Goal: Information Seeking & Learning: Learn about a topic

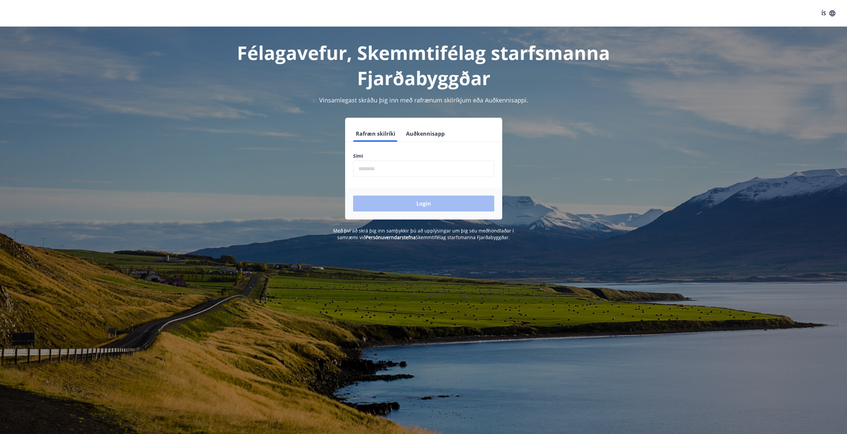
click at [370, 173] on input "phone" at bounding box center [423, 169] width 141 height 16
type input "********"
click at [430, 202] on button "Login" at bounding box center [423, 204] width 141 height 16
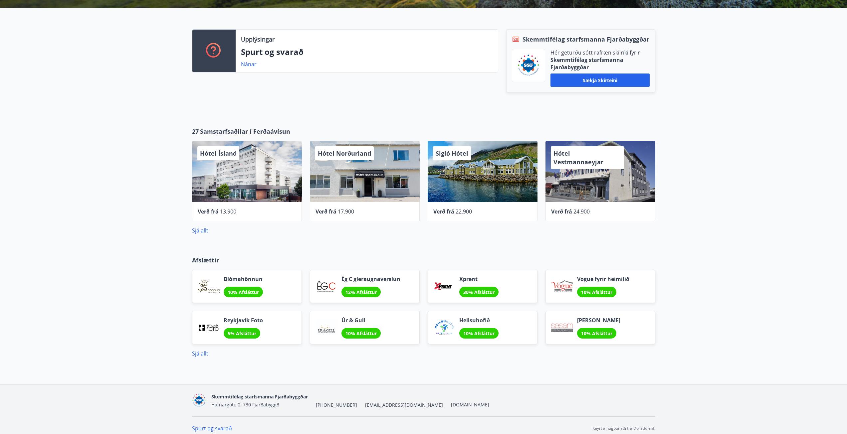
scroll to position [164, 0]
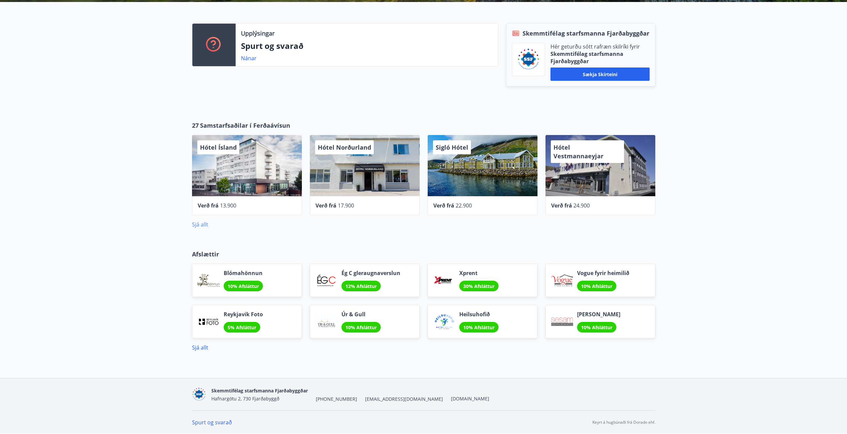
click at [203, 226] on link "Sjá allt" at bounding box center [200, 224] width 16 height 7
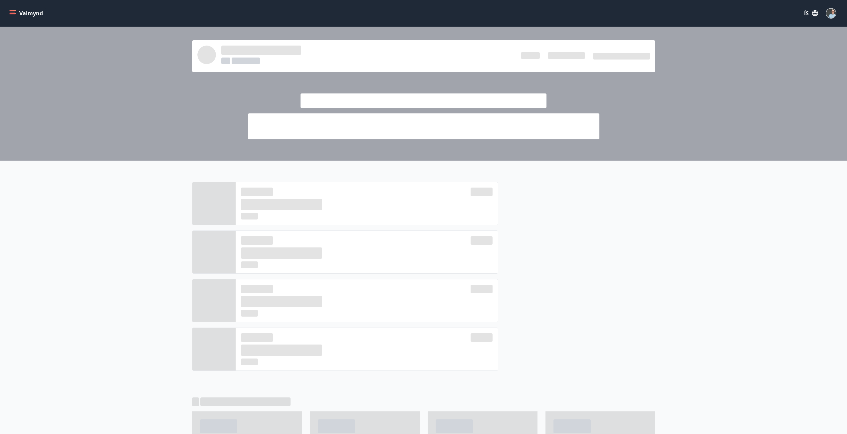
scroll to position [164, 0]
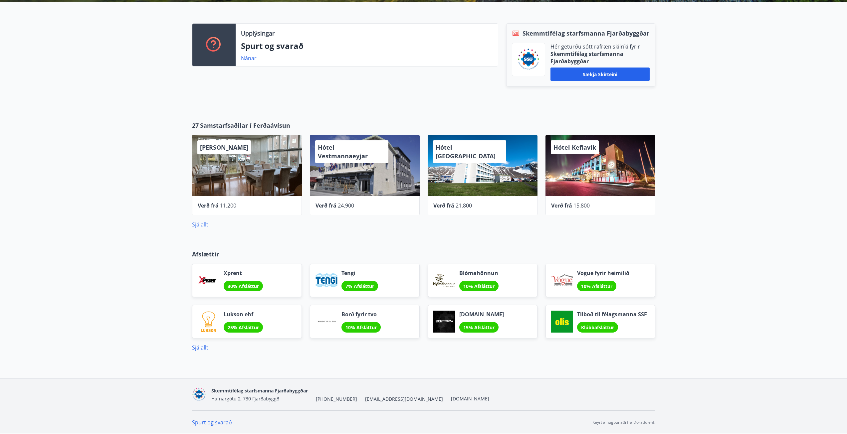
click at [201, 227] on link "Sjá allt" at bounding box center [200, 224] width 16 height 7
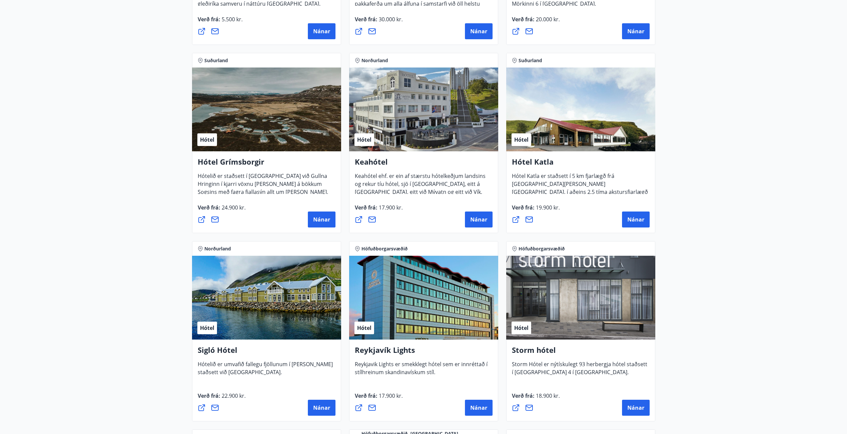
scroll to position [64, 0]
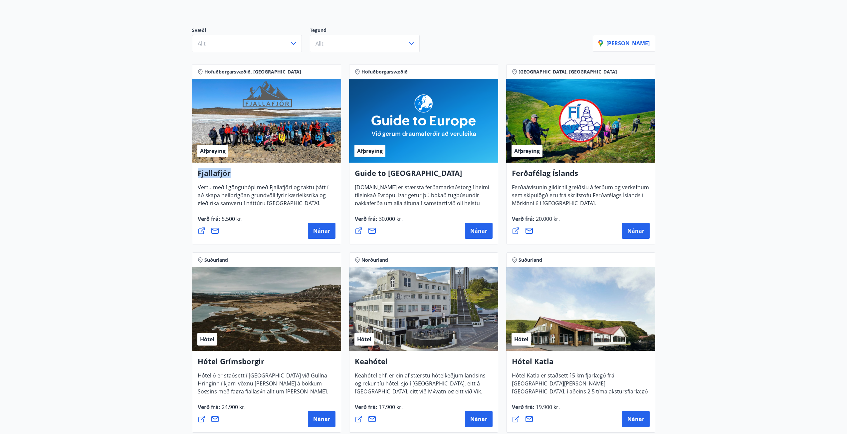
drag, startPoint x: 198, startPoint y: 172, endPoint x: 242, endPoint y: 172, distance: 43.9
click at [242, 172] on h4 "Fjallafjör" at bounding box center [267, 175] width 138 height 15
copy h4 "Fjallafjör"
drag, startPoint x: 356, startPoint y: 171, endPoint x: 423, endPoint y: 172, distance: 66.9
click at [423, 172] on h4 "Guide to Europe" at bounding box center [424, 175] width 138 height 15
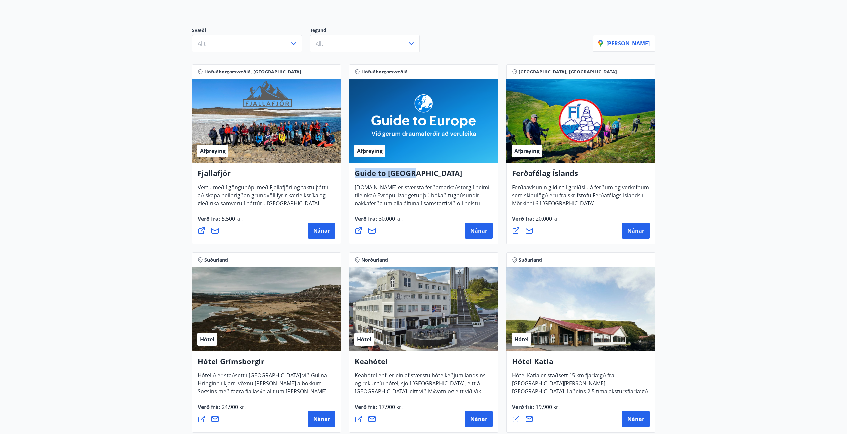
copy h4 "Guide to Europe"
drag, startPoint x: 514, startPoint y: 170, endPoint x: 582, endPoint y: 176, distance: 68.5
click at [582, 176] on h4 "Ferðafélag Íslands" at bounding box center [581, 175] width 138 height 15
click at [581, 176] on h4 "Ferðafélag Íslands" at bounding box center [581, 175] width 138 height 15
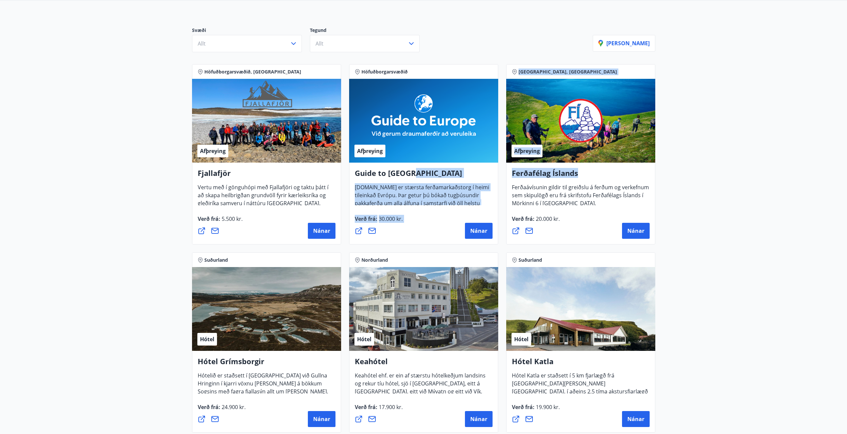
drag, startPoint x: 585, startPoint y: 173, endPoint x: 491, endPoint y: 174, distance: 93.5
click at [491, 174] on h4 "Guide to Europe" at bounding box center [424, 175] width 138 height 15
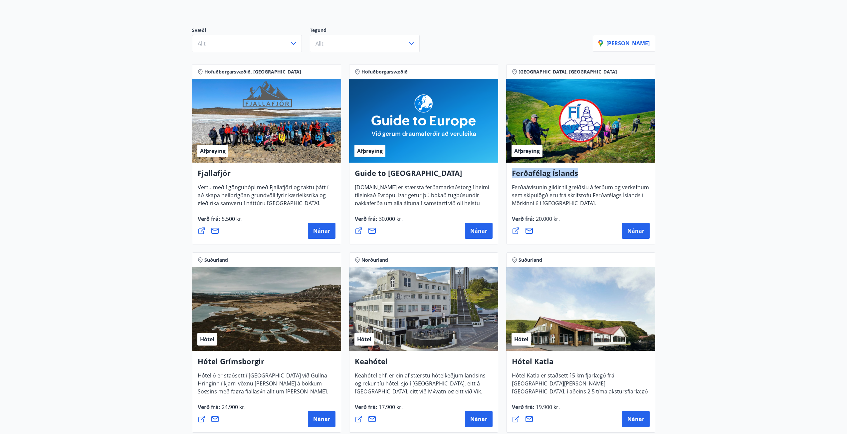
drag, startPoint x: 514, startPoint y: 173, endPoint x: 592, endPoint y: 175, distance: 77.9
click at [592, 175] on h4 "Ferðafélag Íslands" at bounding box center [581, 175] width 138 height 15
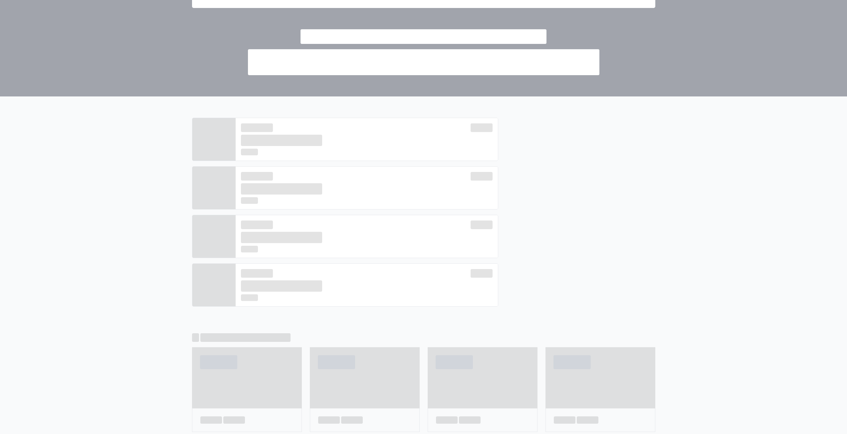
scroll to position [164, 0]
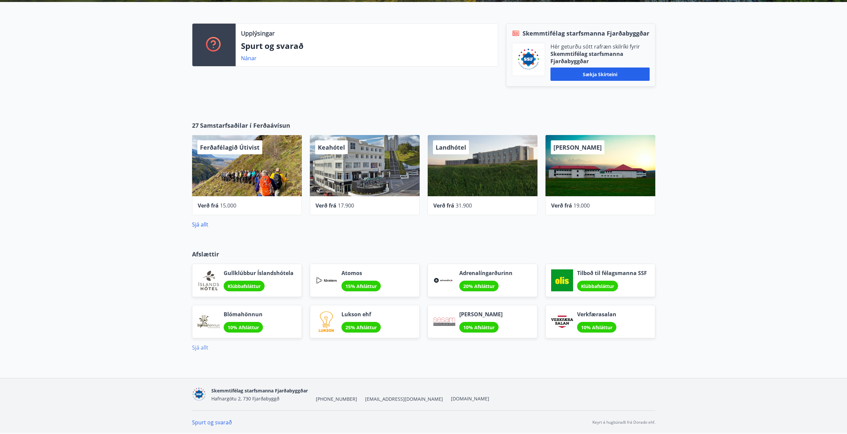
click at [195, 348] on link "Sjá allt" at bounding box center [200, 347] width 16 height 7
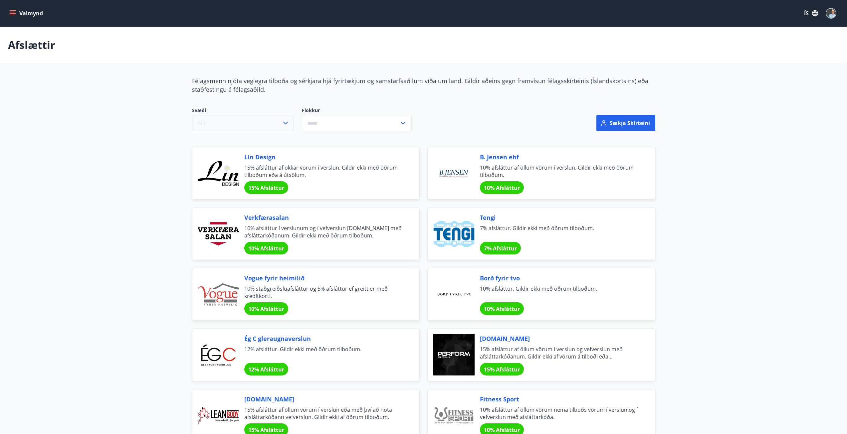
click at [235, 123] on button "Allt" at bounding box center [243, 123] width 102 height 16
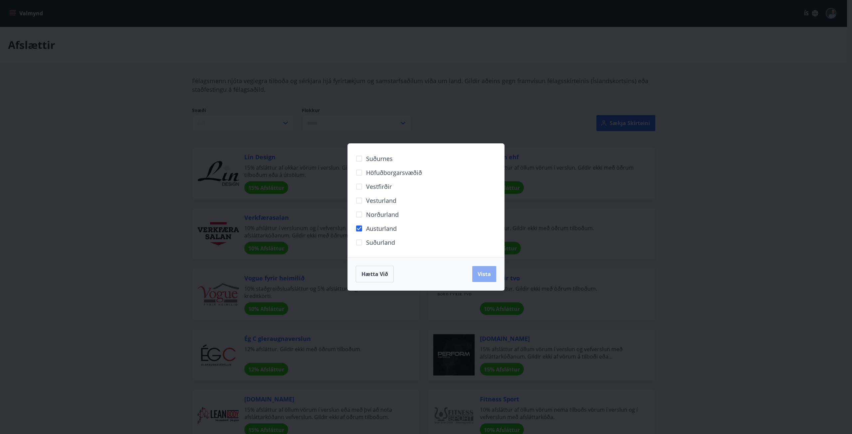
click at [491, 276] on button "Vista" at bounding box center [484, 274] width 24 height 16
